Goal: Task Accomplishment & Management: Manage account settings

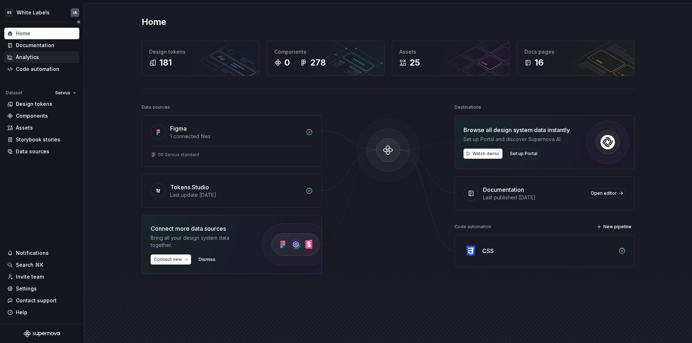
click at [37, 59] on div "Analytics" at bounding box center [27, 57] width 23 height 7
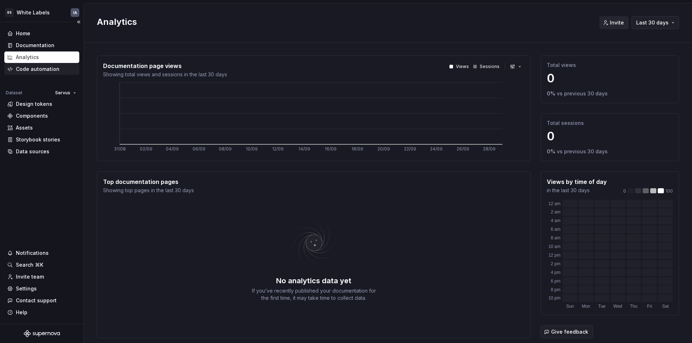
click at [35, 71] on div "Code automation" at bounding box center [38, 69] width 44 height 7
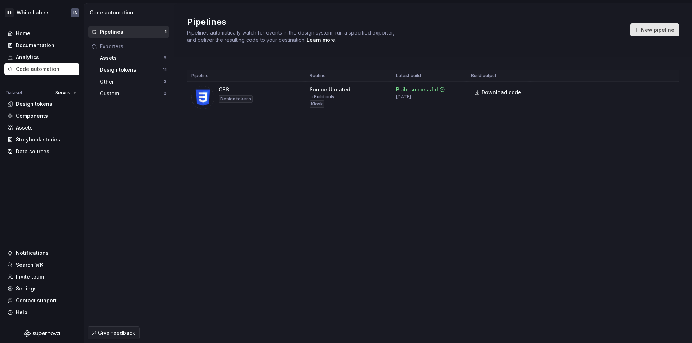
click at [664, 31] on span "New pipeline" at bounding box center [658, 29] width 34 height 7
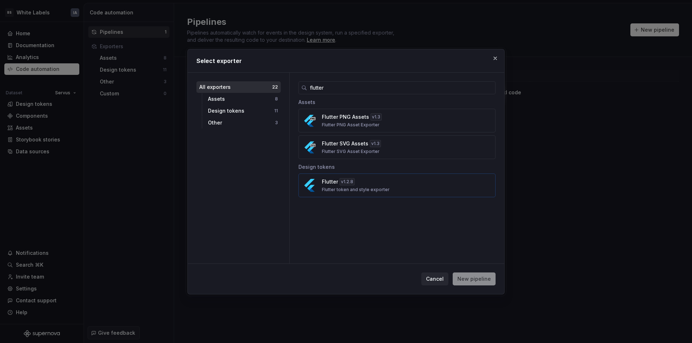
type input "flutter"
click at [395, 186] on div "Flutter v 1.2.8 Flutter token and style exporter" at bounding box center [395, 185] width 146 height 14
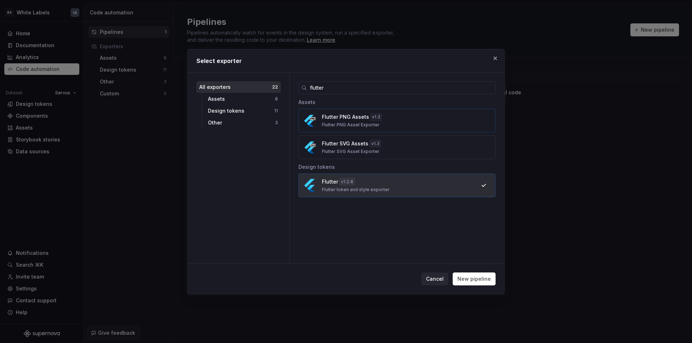
click at [392, 118] on div "Flutter PNG Assets v 1.3 Flutter PNG Asset Exporter" at bounding box center [395, 121] width 146 height 14
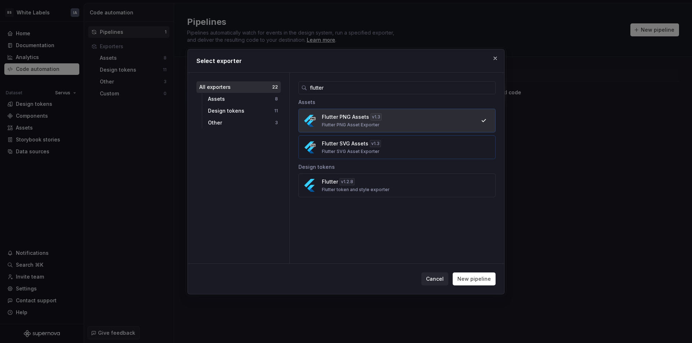
click at [381, 148] on div "Flutter SVG Assets v 1.3 Flutter SVG Asset Exporter" at bounding box center [395, 147] width 146 height 14
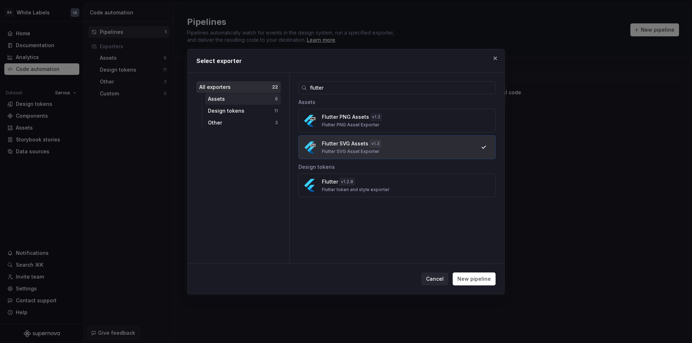
click at [243, 102] on div "Assets" at bounding box center [241, 99] width 67 height 7
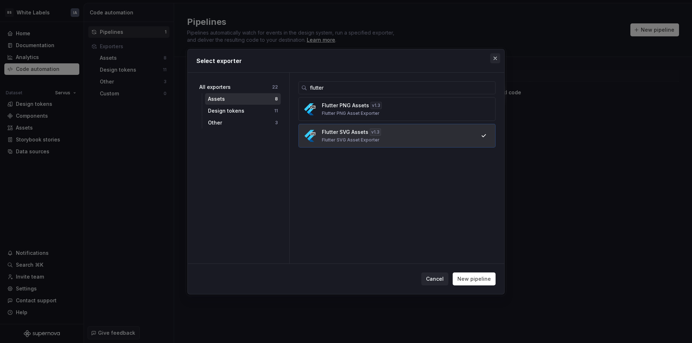
click at [493, 59] on button "button" at bounding box center [495, 58] width 10 height 10
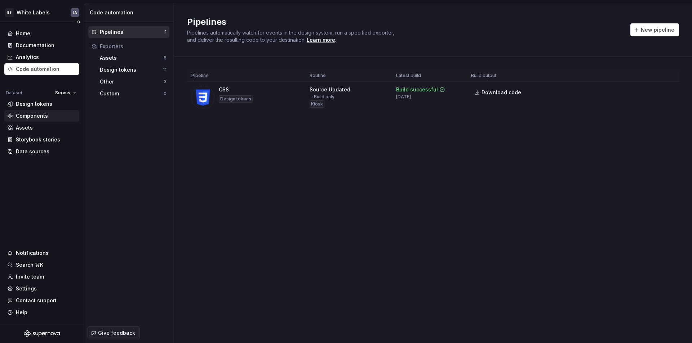
click at [33, 114] on div "Components" at bounding box center [32, 115] width 32 height 7
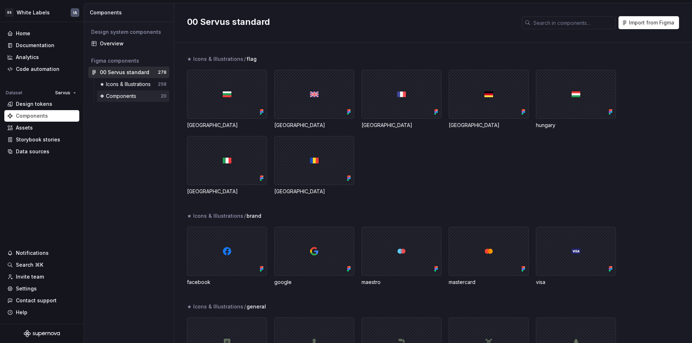
click at [121, 93] on div "❖ Components" at bounding box center [119, 96] width 39 height 7
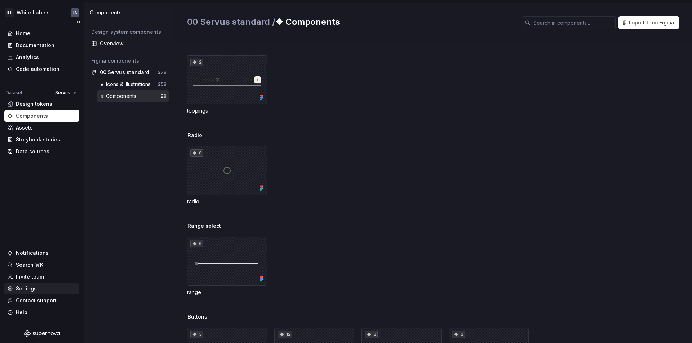
click at [45, 289] on div "Settings" at bounding box center [41, 288] width 69 height 7
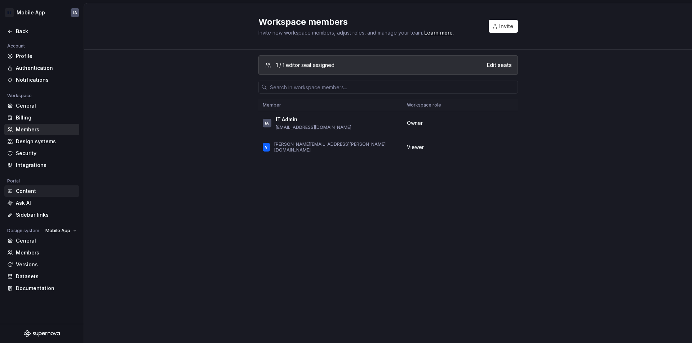
click at [34, 193] on div "Content" at bounding box center [46, 191] width 61 height 7
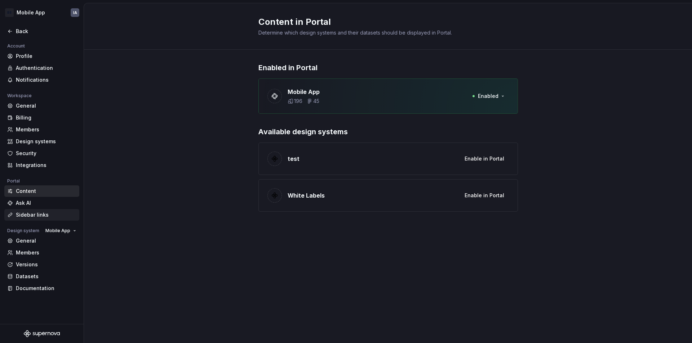
click at [44, 216] on div "Sidebar links" at bounding box center [46, 215] width 61 height 7
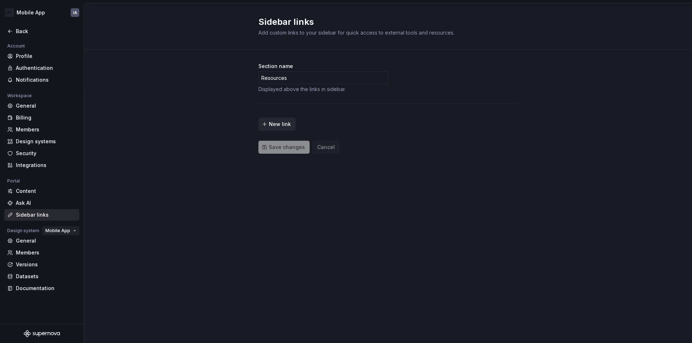
click at [58, 230] on span "Mobile App" at bounding box center [57, 231] width 25 height 6
click at [21, 230] on div "Design system" at bounding box center [23, 231] width 38 height 9
click at [25, 235] on div "Design system" at bounding box center [23, 231] width 38 height 9
click at [27, 238] on div "General" at bounding box center [46, 240] width 61 height 7
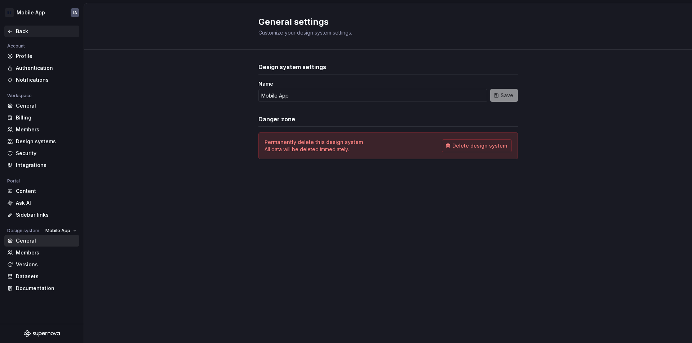
click at [20, 34] on div "Back" at bounding box center [46, 31] width 61 height 7
